Goal: Task Accomplishment & Management: Use online tool/utility

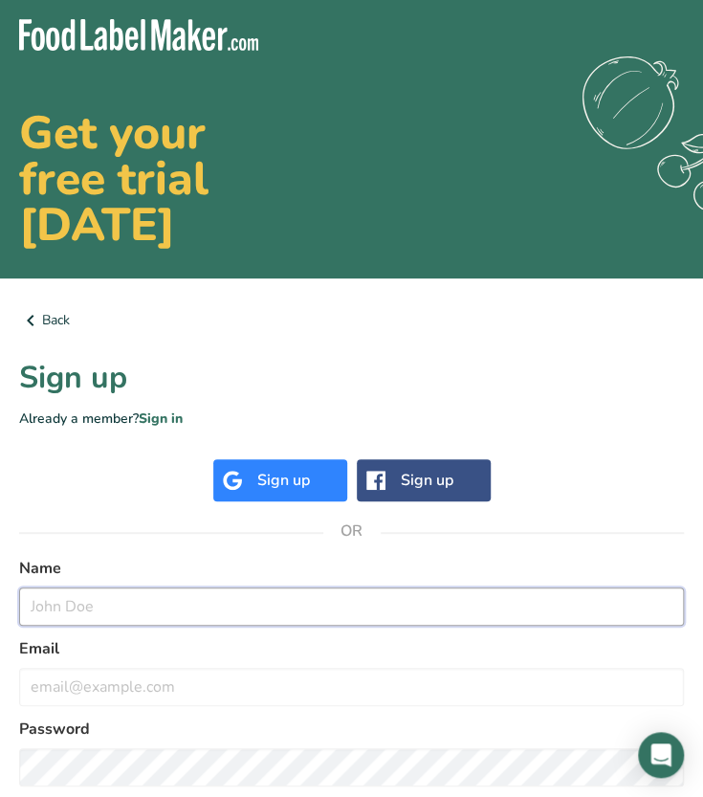
click at [152, 609] on input "text" at bounding box center [351, 606] width 665 height 38
type input "[PERSON_NAME]"
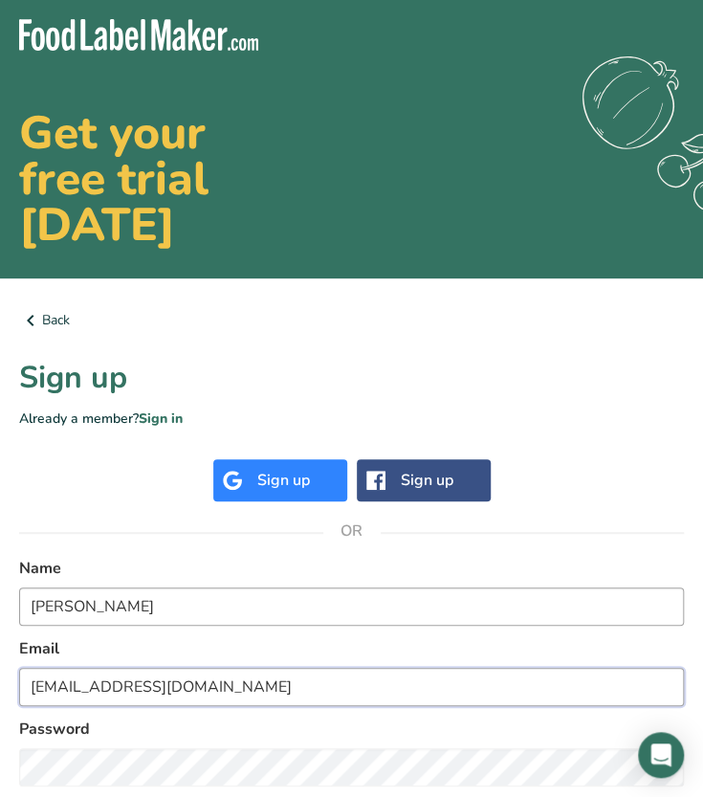
type input "[EMAIL_ADDRESS][DOMAIN_NAME]"
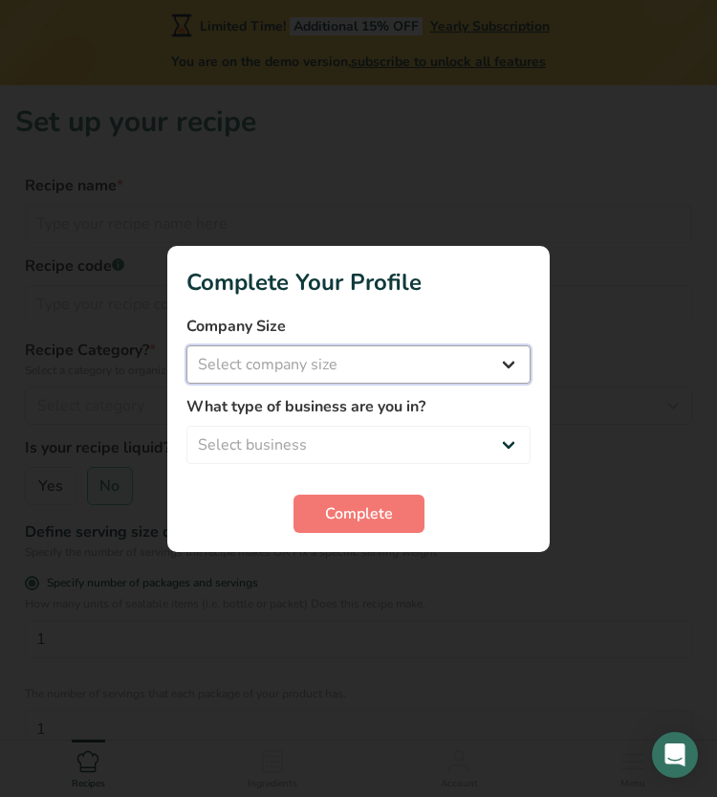
click at [339, 365] on select "Select company size Fewer than 10 Employees 10 to 50 Employees 51 to 500 Employ…" at bounding box center [359, 364] width 344 height 38
select select "1"
click at [187, 345] on select "Select company size Fewer than 10 Employees 10 to 50 Employees 51 to 500 Employ…" at bounding box center [359, 364] width 344 height 38
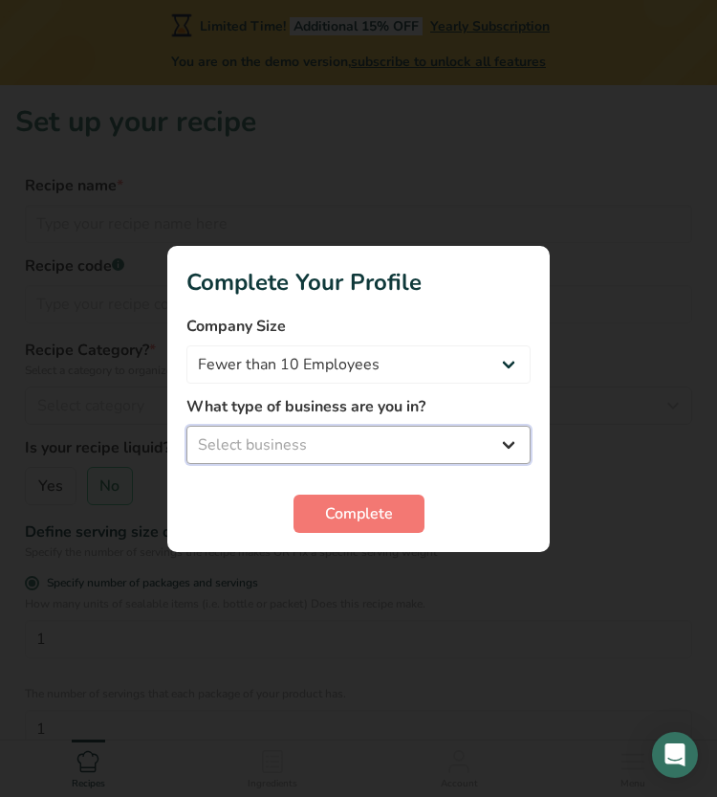
click at [350, 441] on select "Select business Packaged Food Manufacturer Restaurant & Cafe Bakery Meal Plans …" at bounding box center [359, 445] width 344 height 38
select select "8"
click at [187, 426] on select "Select business Packaged Food Manufacturer Restaurant & Cafe Bakery Meal Plans …" at bounding box center [359, 445] width 344 height 38
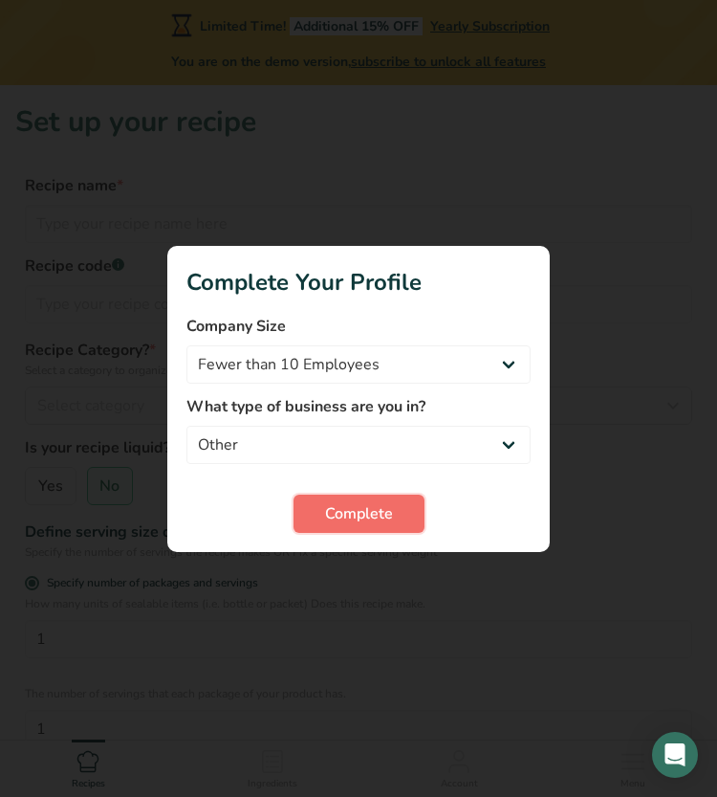
click at [341, 517] on span "Complete" at bounding box center [359, 513] width 68 height 23
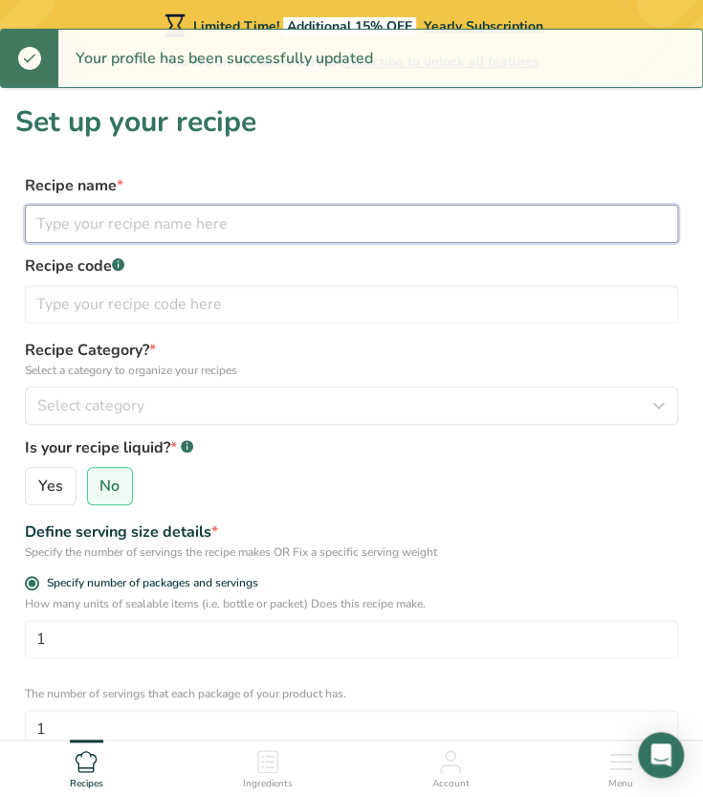
click at [156, 226] on input "text" at bounding box center [351, 224] width 653 height 38
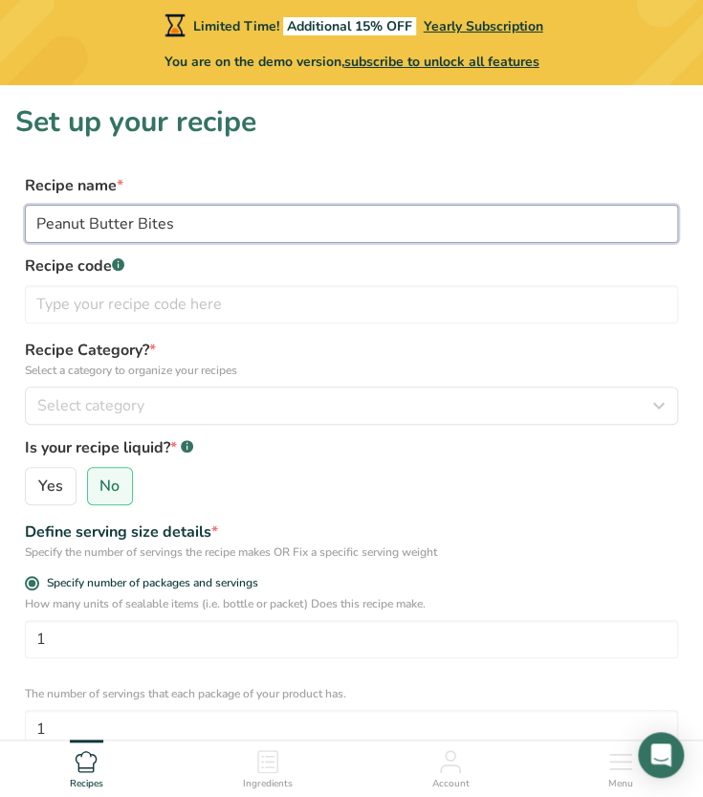
type input "Peanut Butter Bites"
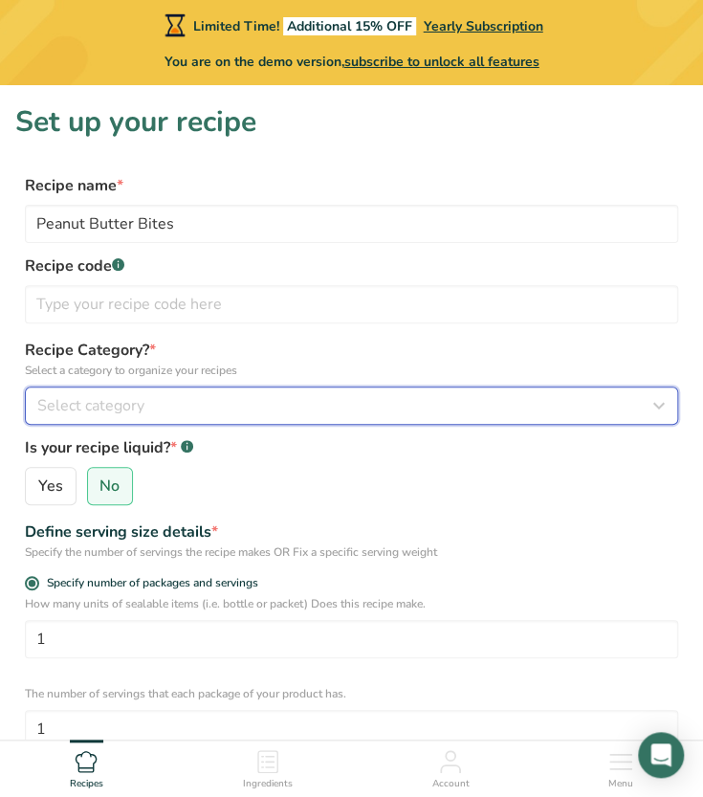
click at [135, 408] on span "Select category" at bounding box center [90, 405] width 107 height 23
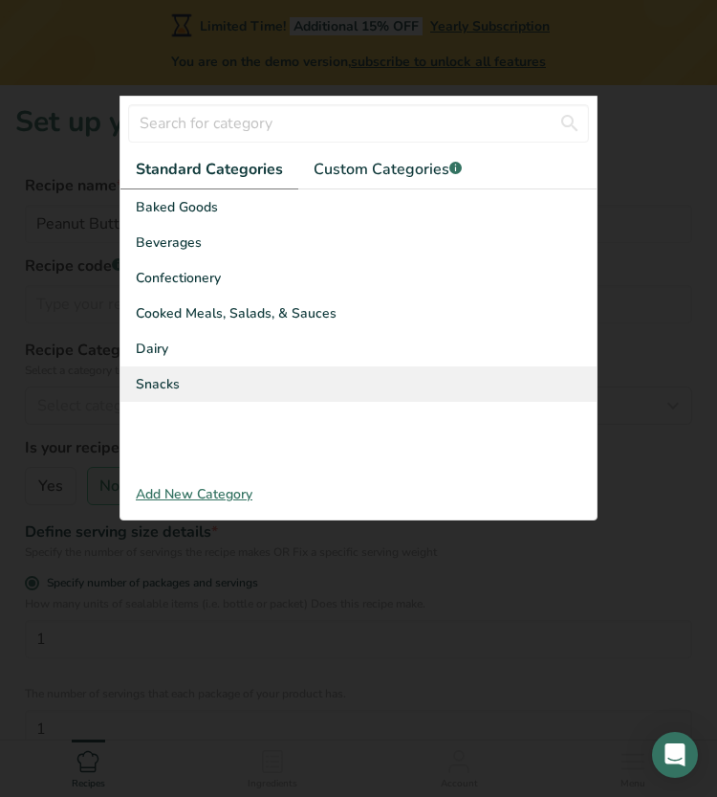
click at [187, 391] on div "Snacks" at bounding box center [359, 383] width 476 height 35
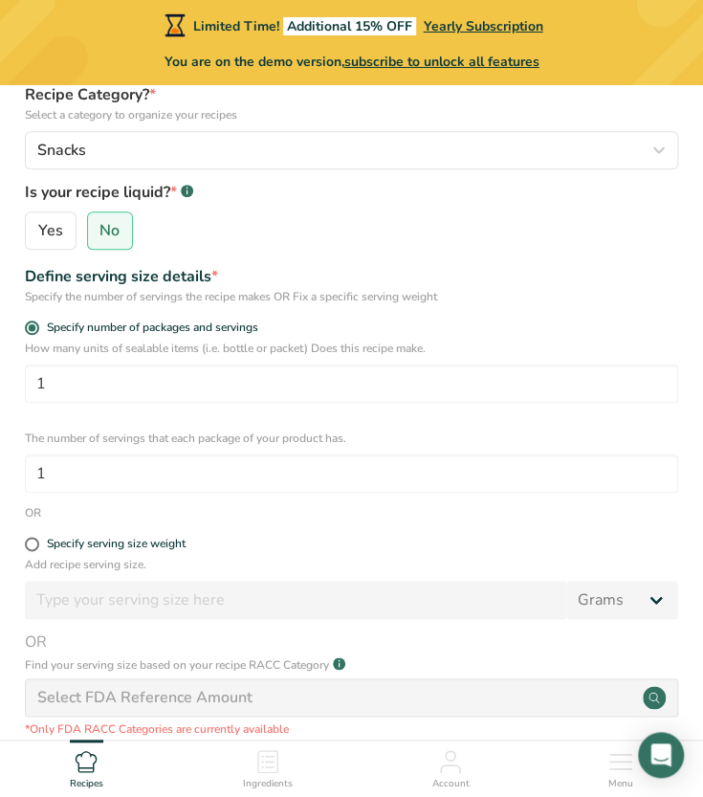
scroll to position [256, 0]
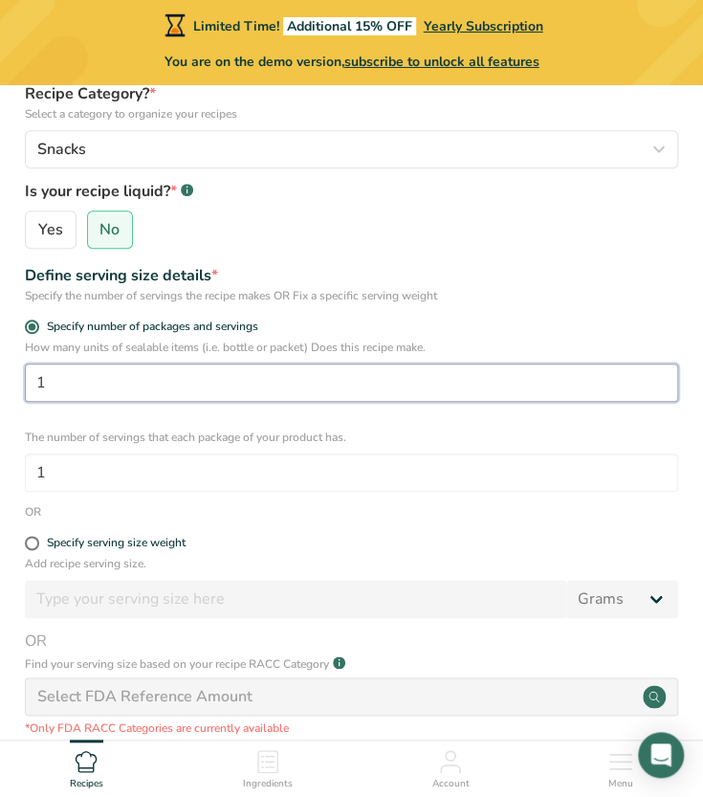
click at [151, 393] on input "1" at bounding box center [351, 382] width 653 height 38
type input "106"
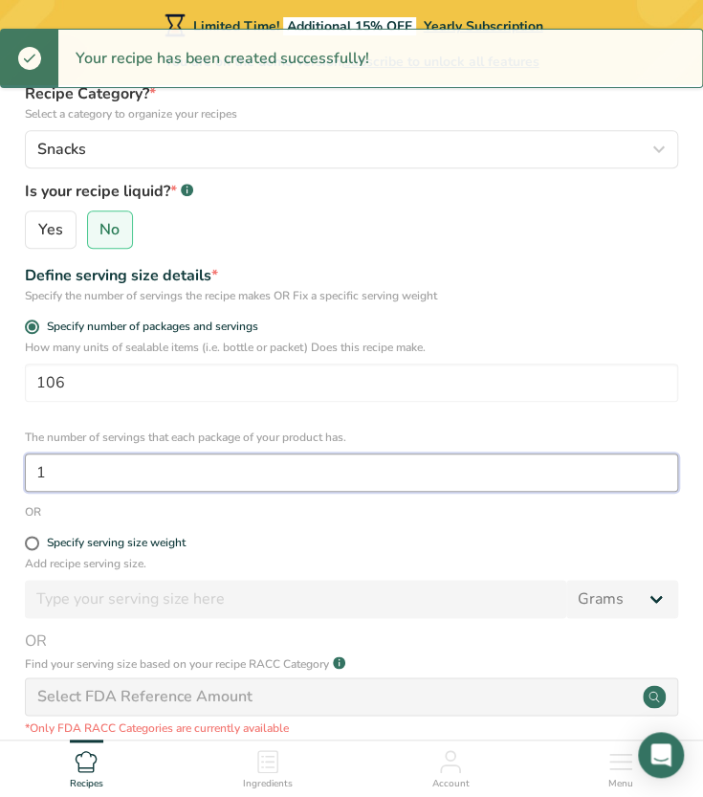
click at [136, 456] on input "1" at bounding box center [351, 472] width 653 height 38
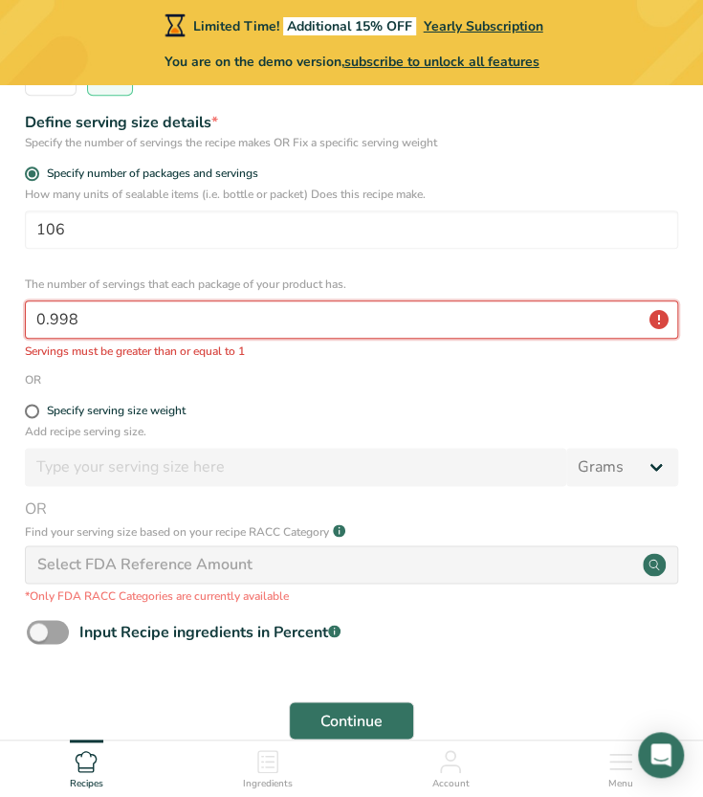
scroll to position [513, 0]
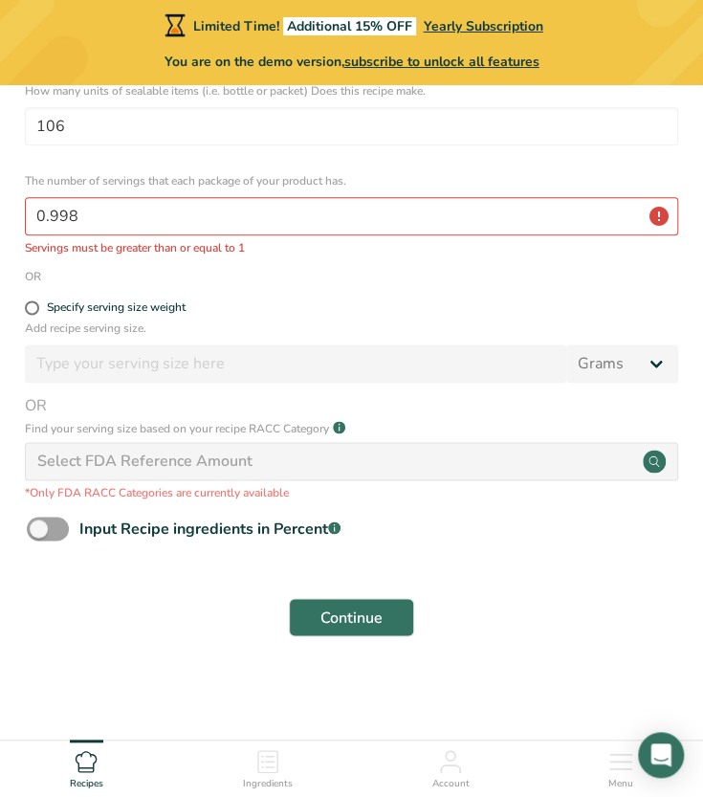
click at [161, 648] on section "Set up your recipe Recipe name * Peanut Butter Bites Recipe code .a-a{fill:#347…" at bounding box center [351, 125] width 703 height 1106
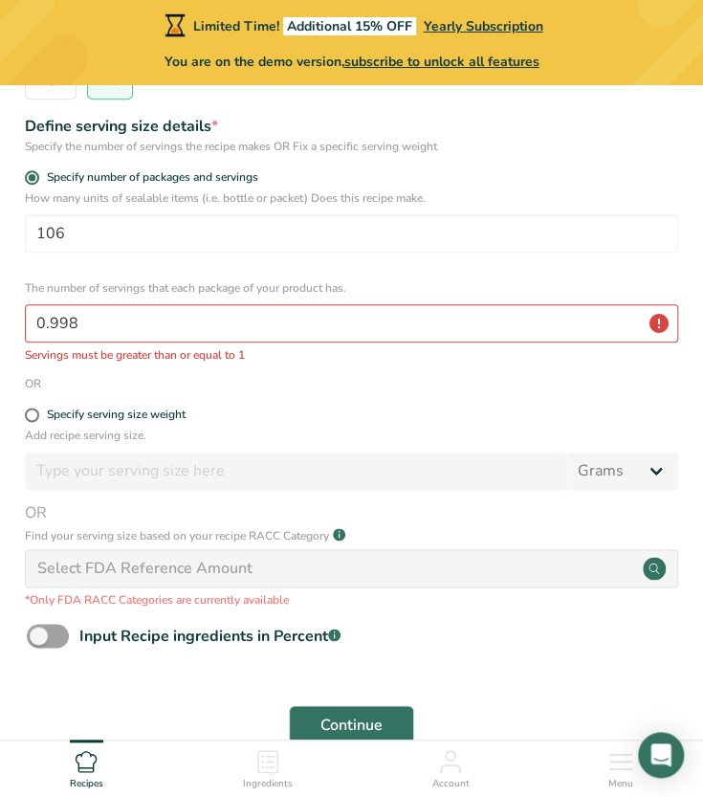
scroll to position [405, 0]
click at [276, 322] on input "0.998" at bounding box center [351, 324] width 653 height 38
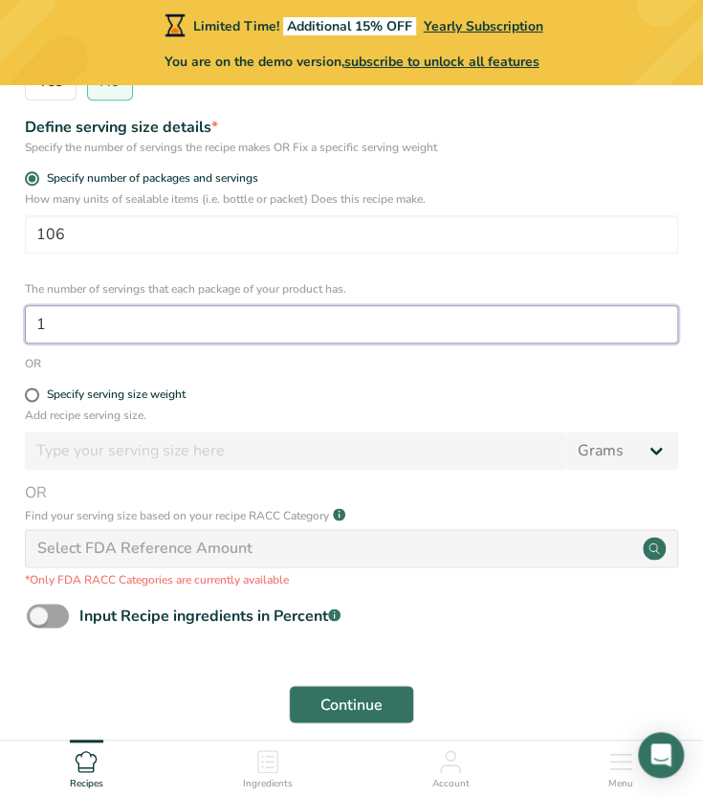
type input "1"
click at [289, 685] on button "Continue" at bounding box center [351, 704] width 125 height 38
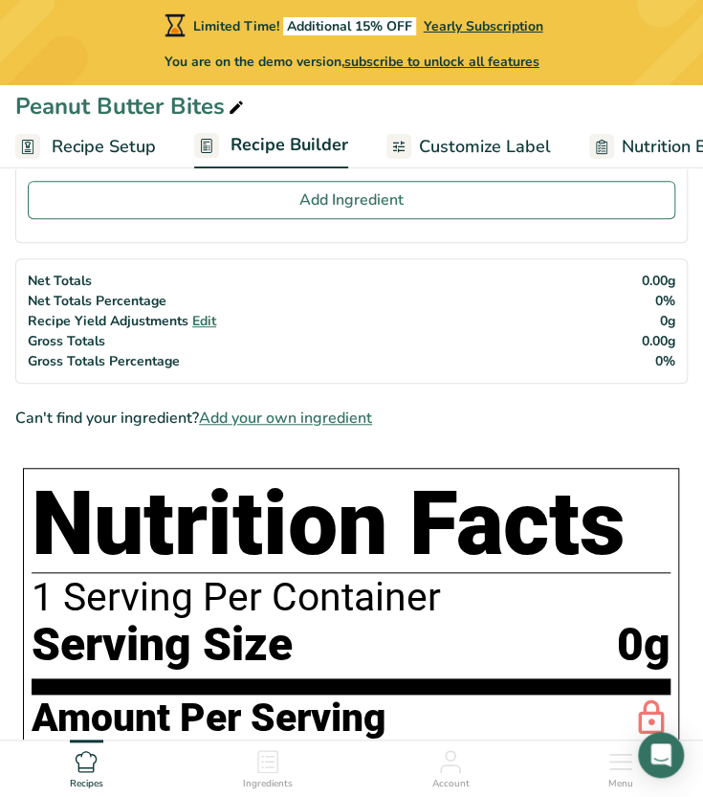
scroll to position [99, 0]
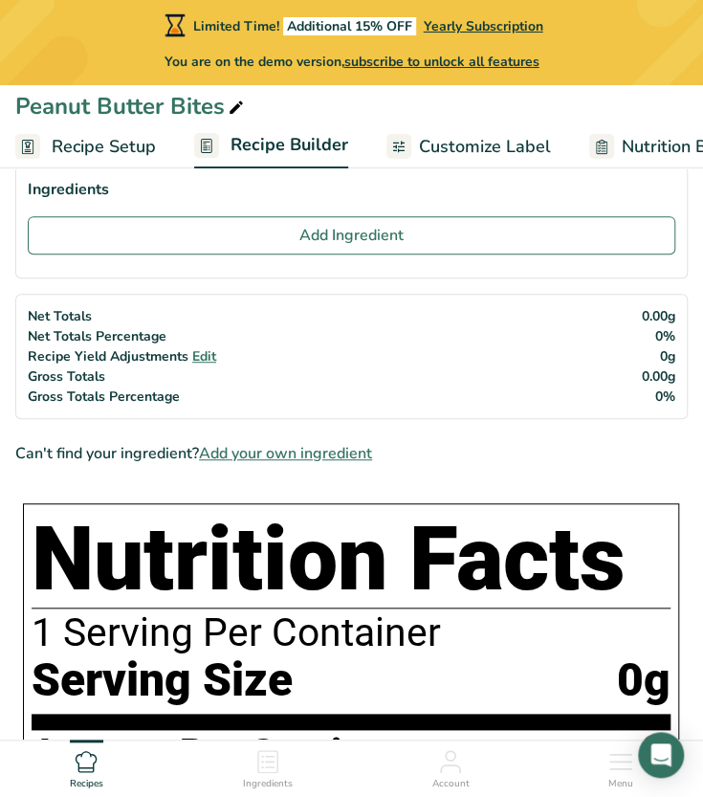
click at [460, 153] on span "Customize Label" at bounding box center [485, 147] width 132 height 26
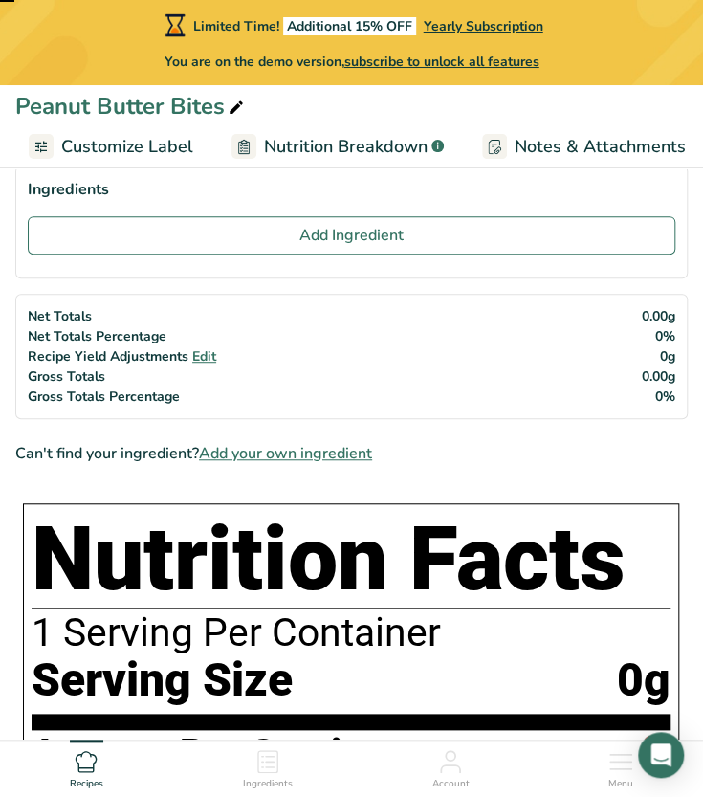
scroll to position [0, 360]
click at [124, 143] on span "Customize Label" at bounding box center [125, 147] width 132 height 26
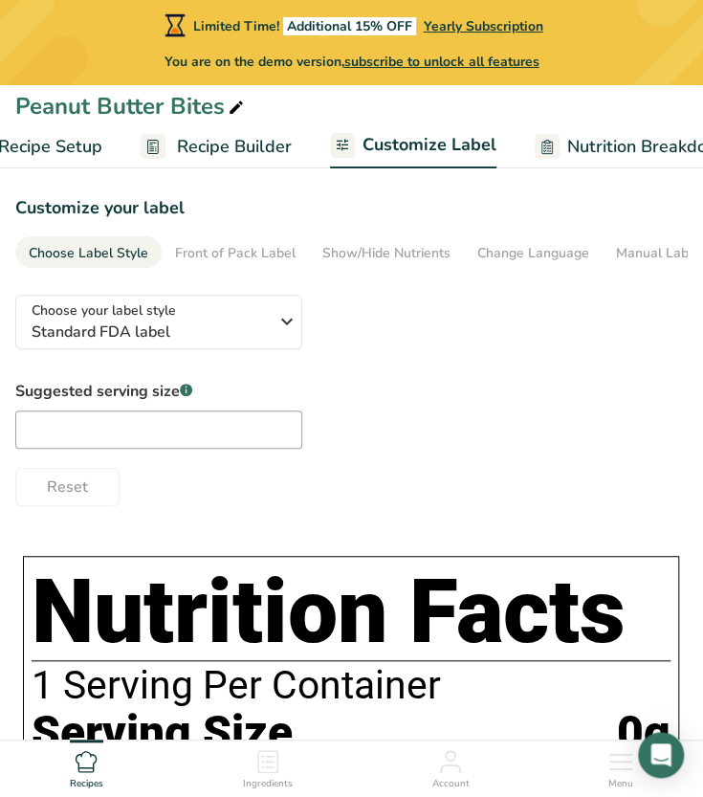
click at [196, 128] on link "Recipe Builder" at bounding box center [216, 146] width 151 height 43
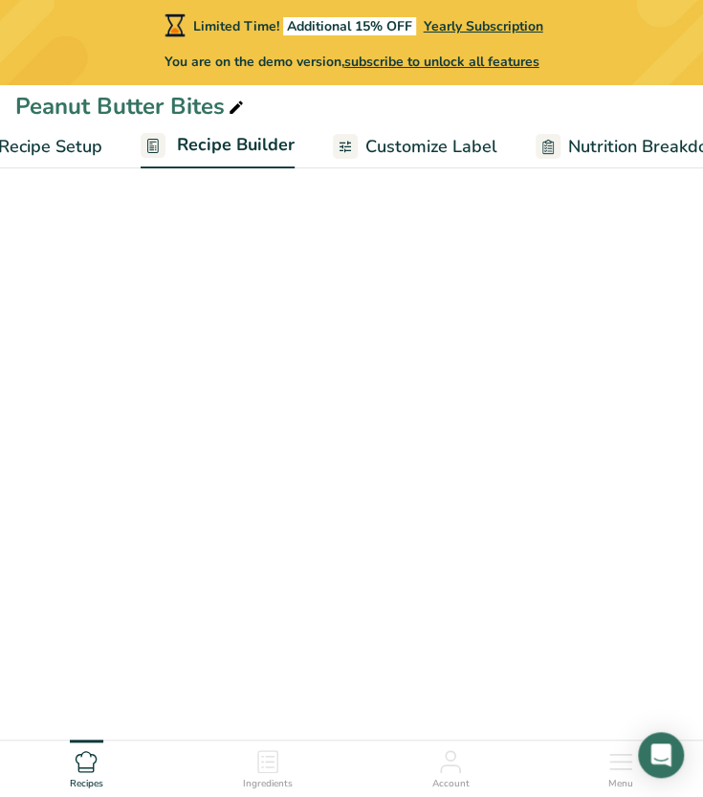
scroll to position [0, 169]
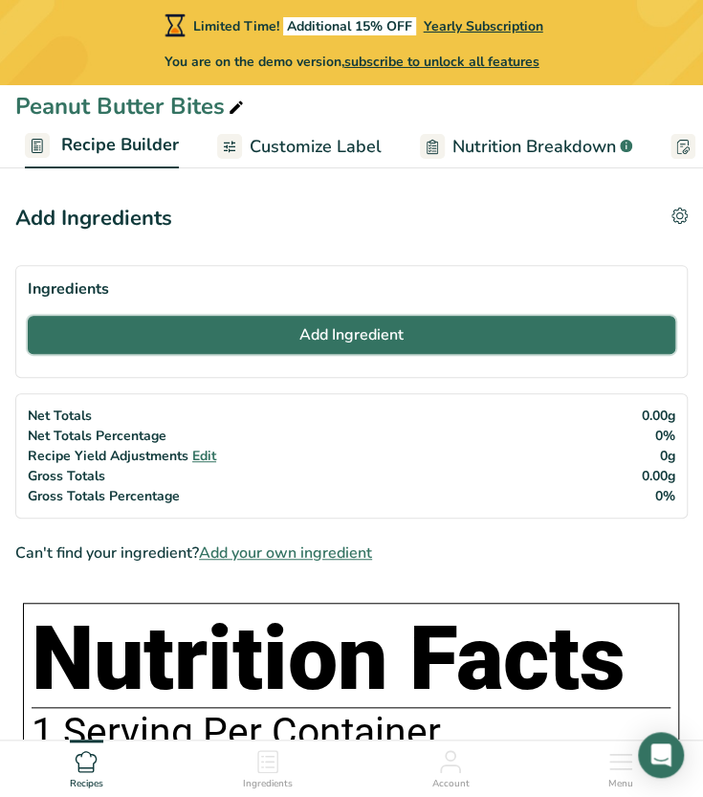
click at [274, 347] on button "Add Ingredient" at bounding box center [352, 335] width 648 height 38
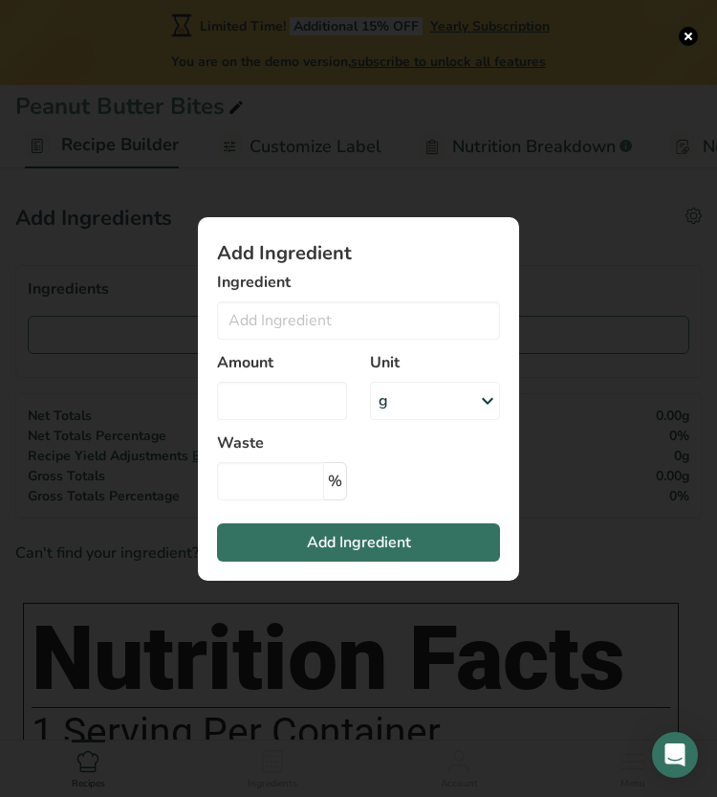
click at [478, 160] on div "Add ingredient modal" at bounding box center [358, 398] width 717 height 797
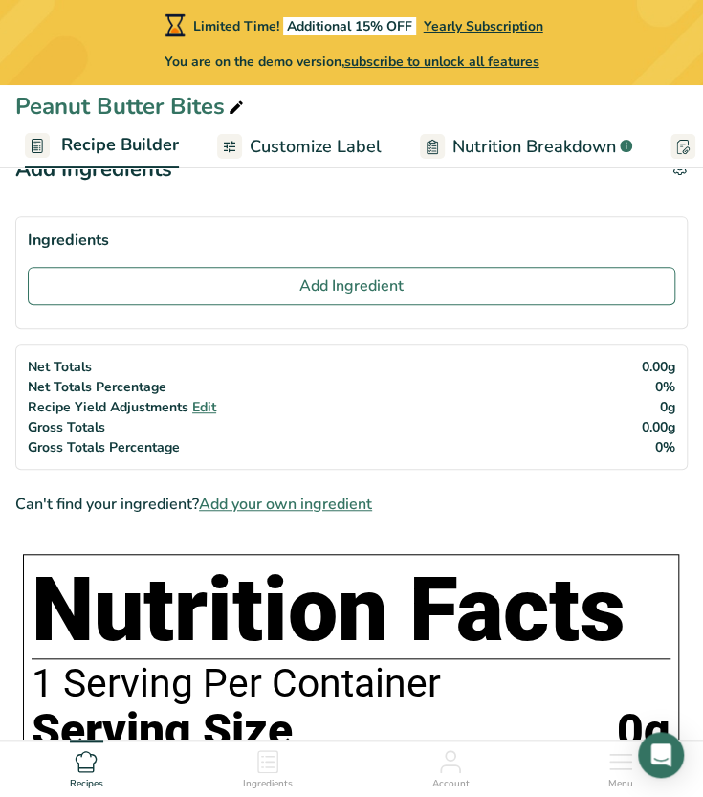
scroll to position [52, 0]
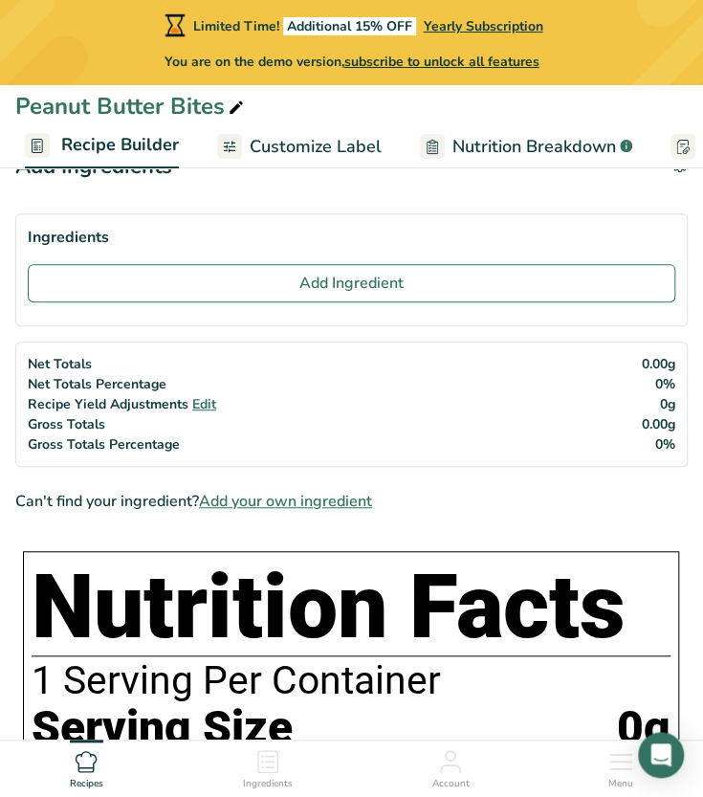
click at [273, 510] on span "Add your own ingredient" at bounding box center [285, 501] width 173 height 23
